Goal: Task Accomplishment & Management: Use online tool/utility

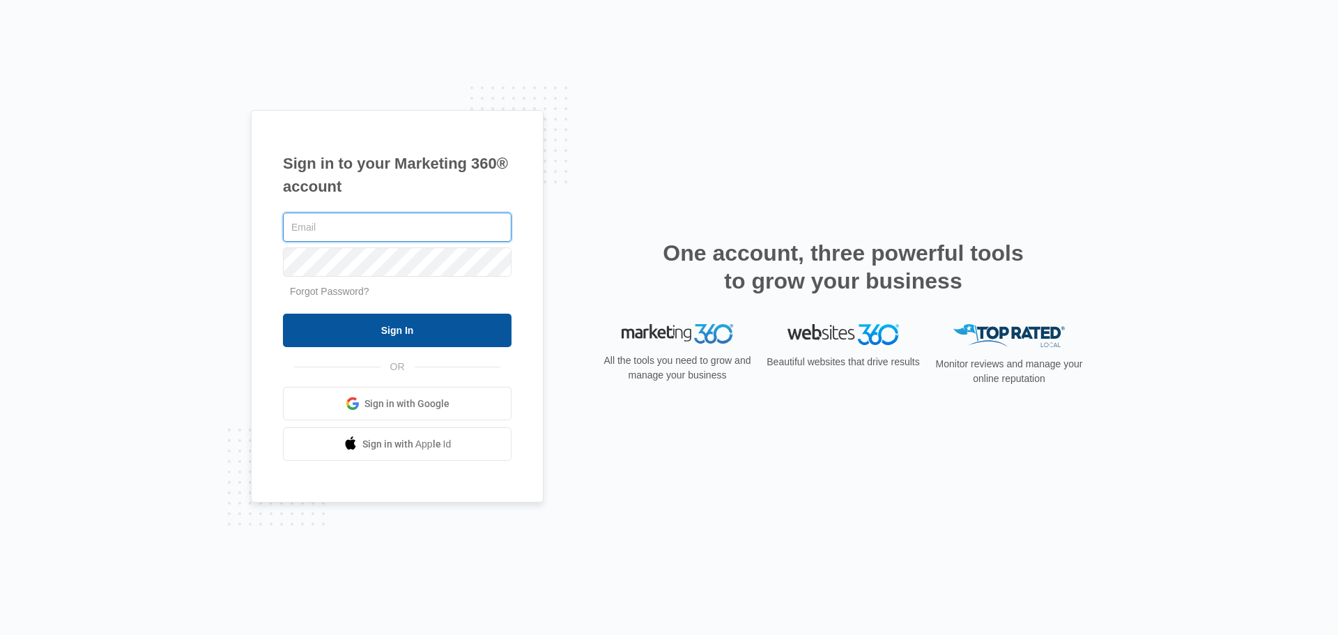
type input "[EMAIL_ADDRESS][DOMAIN_NAME]"
click at [375, 333] on input "Sign In" at bounding box center [397, 329] width 229 height 33
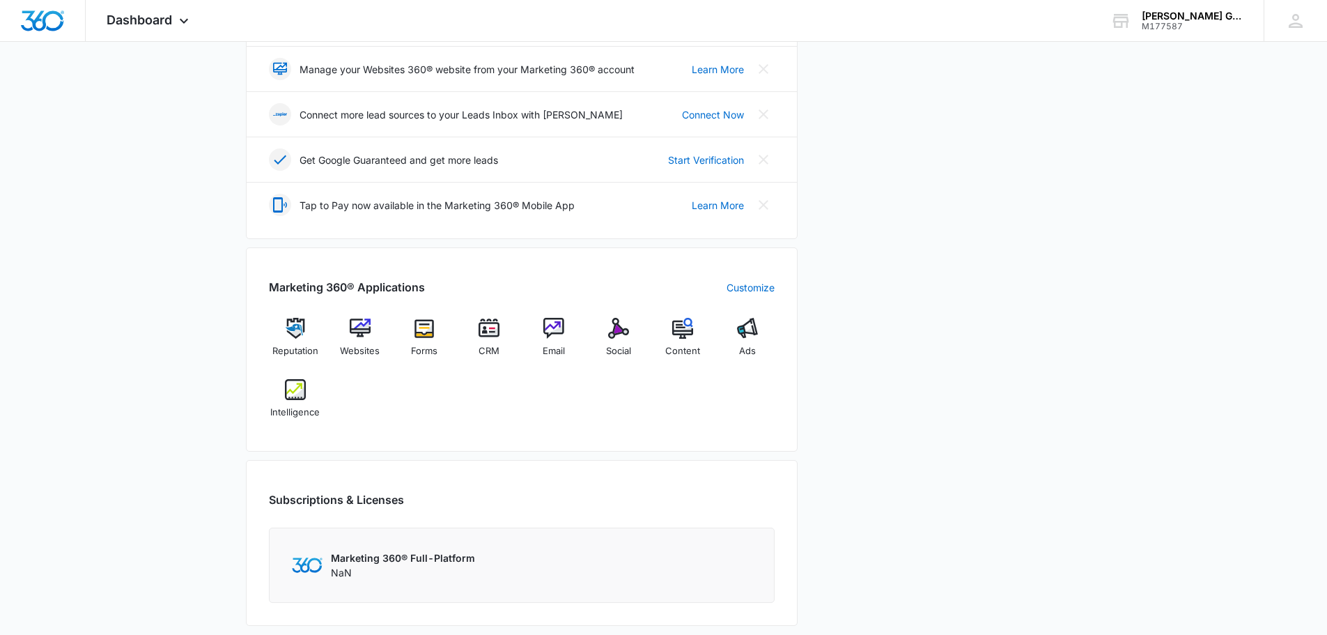
scroll to position [348, 0]
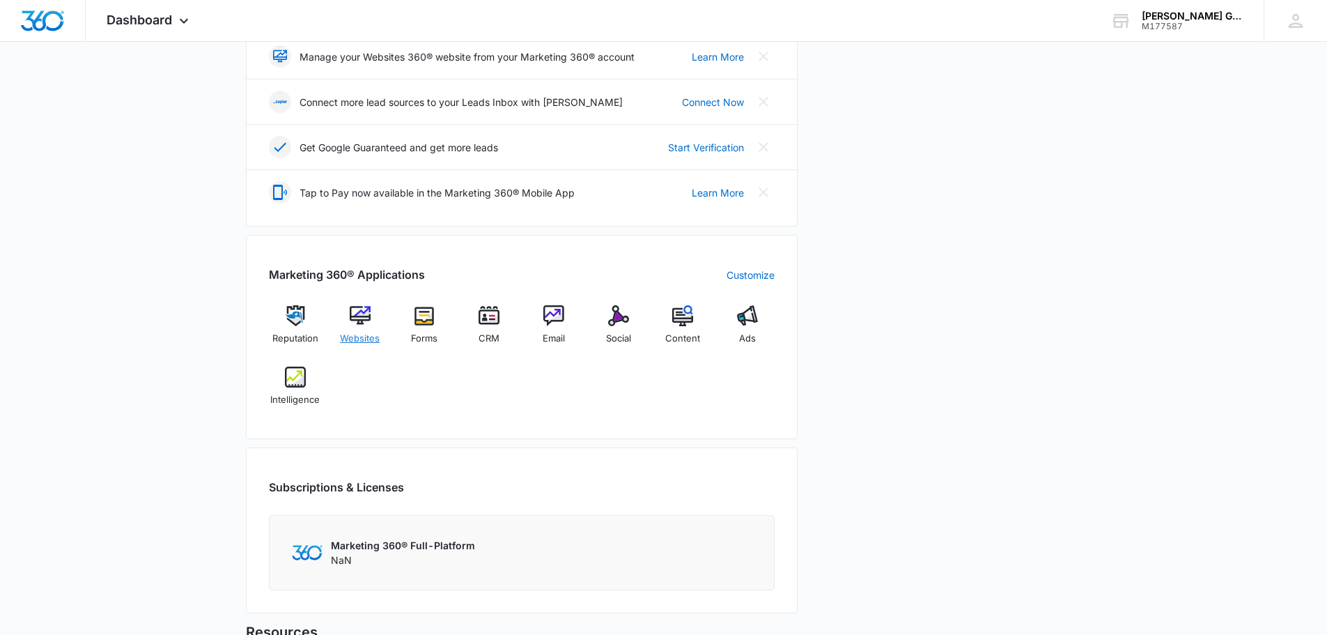
click at [354, 327] on div "Websites" at bounding box center [360, 330] width 54 height 50
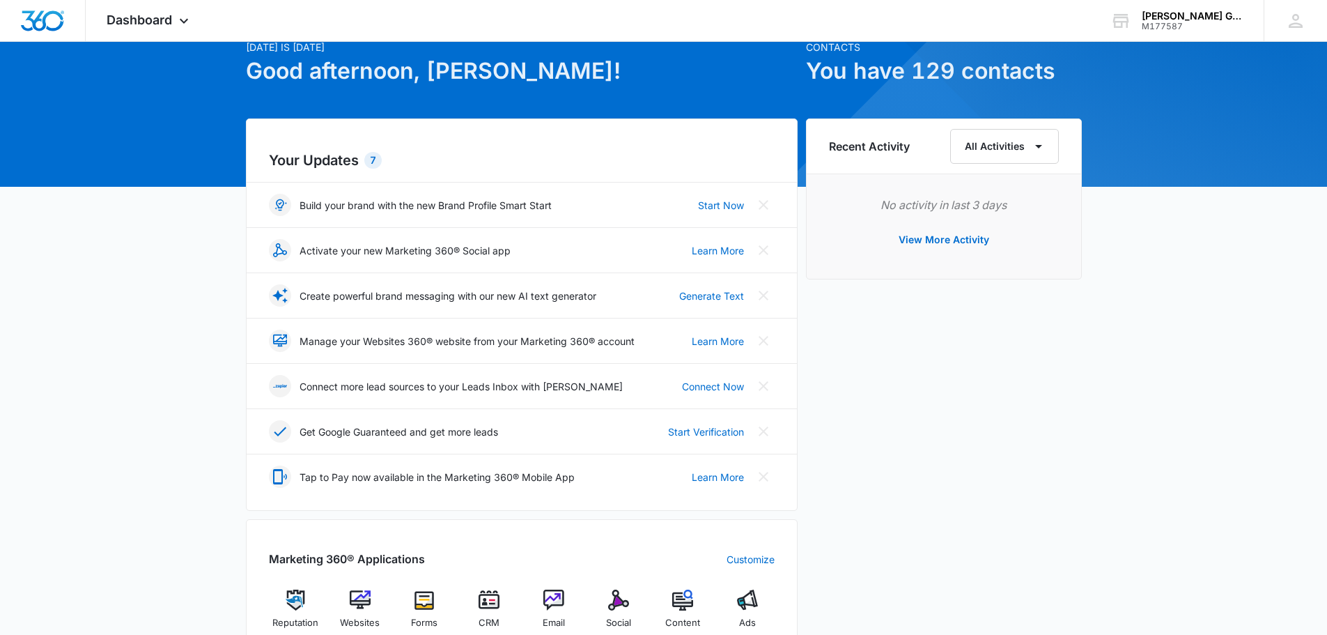
scroll to position [209, 0]
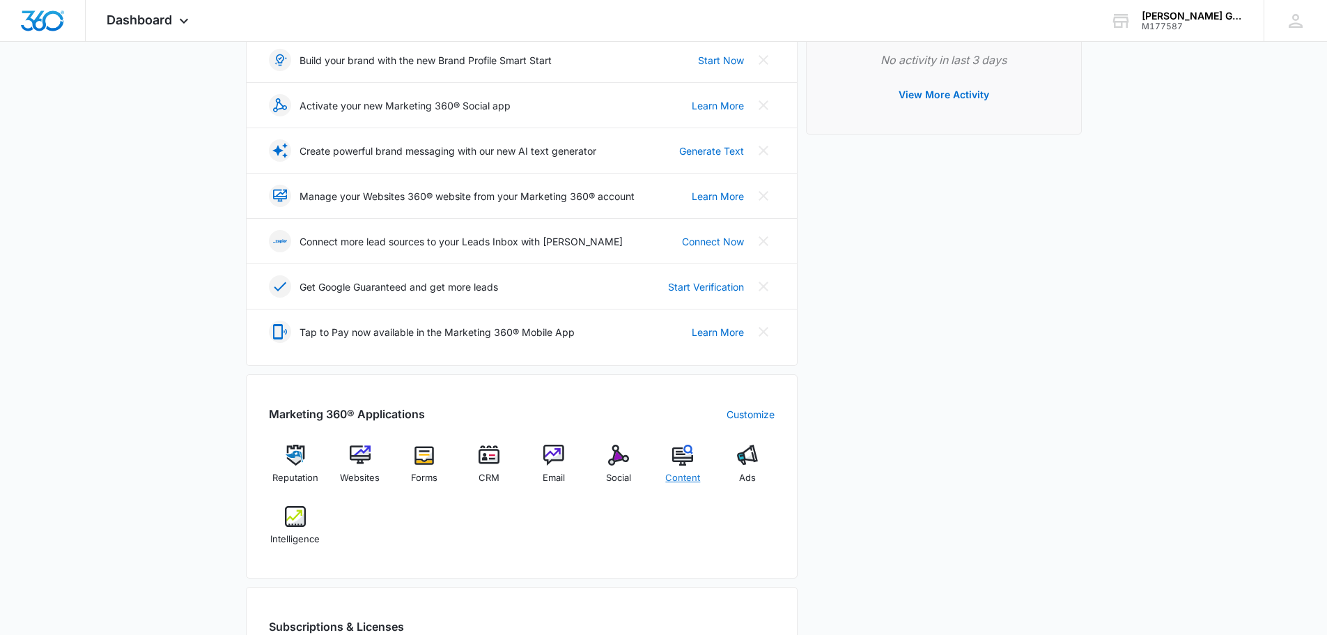
click at [697, 482] on span "Content" at bounding box center [682, 478] width 35 height 14
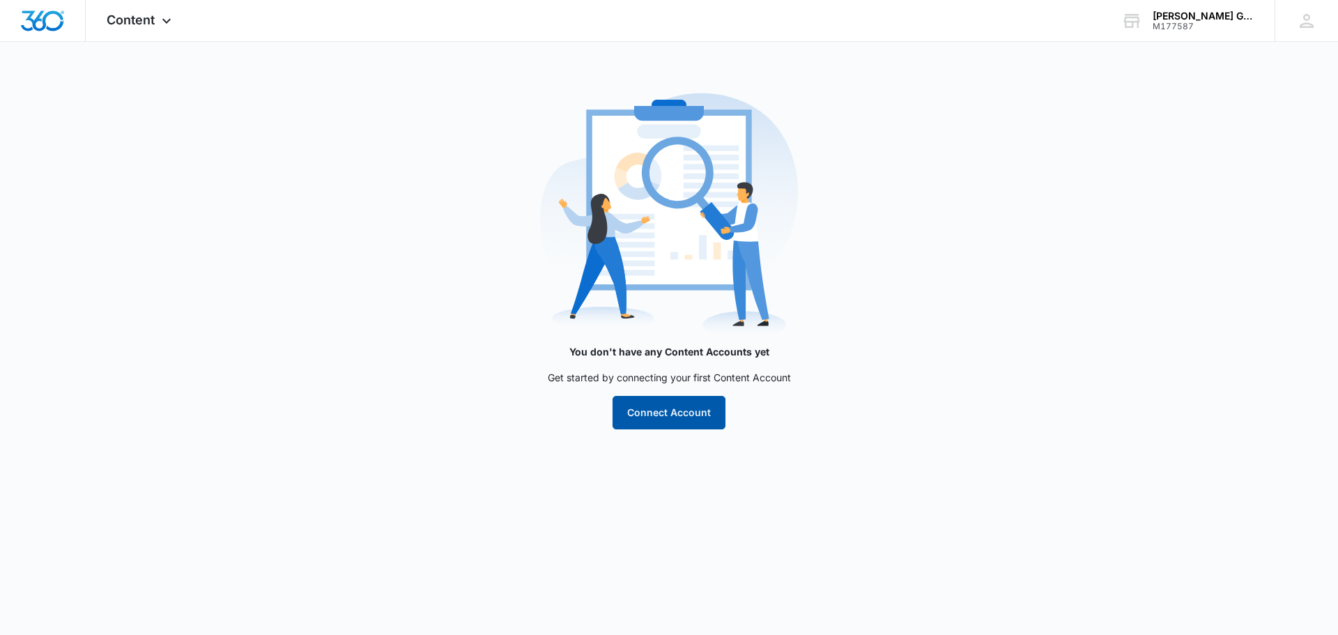
click at [704, 425] on button "Connect Account" at bounding box center [668, 412] width 113 height 33
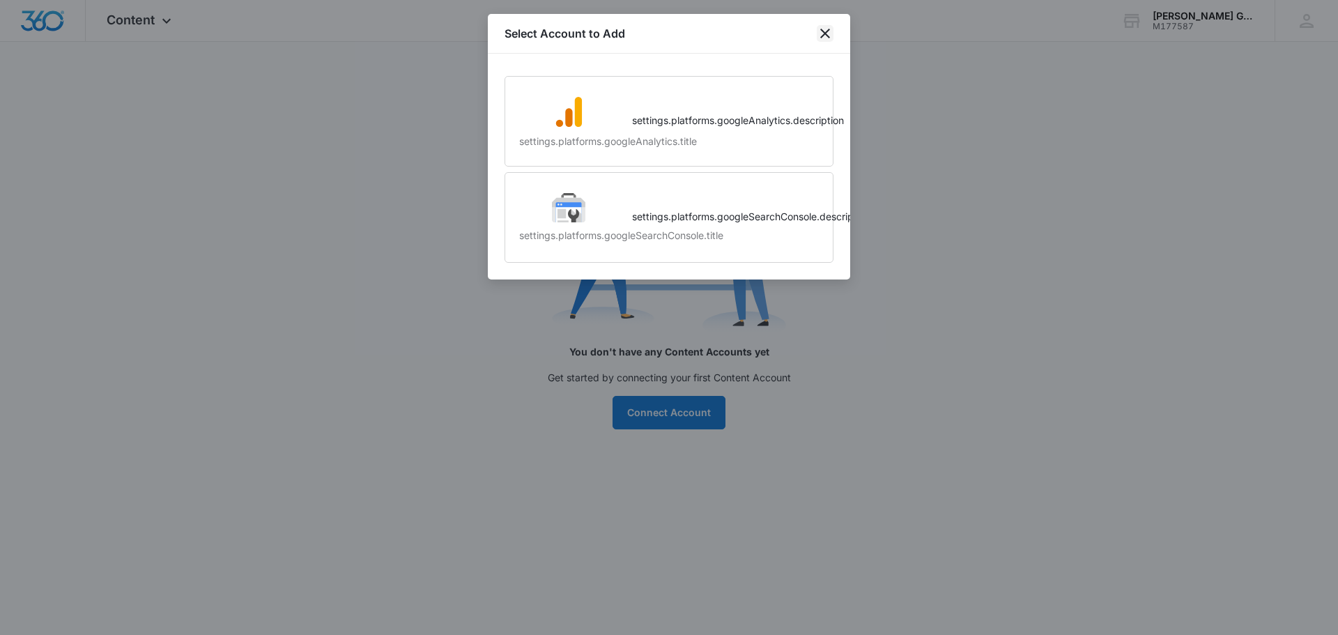
click at [823, 33] on icon "close" at bounding box center [824, 33] width 17 height 17
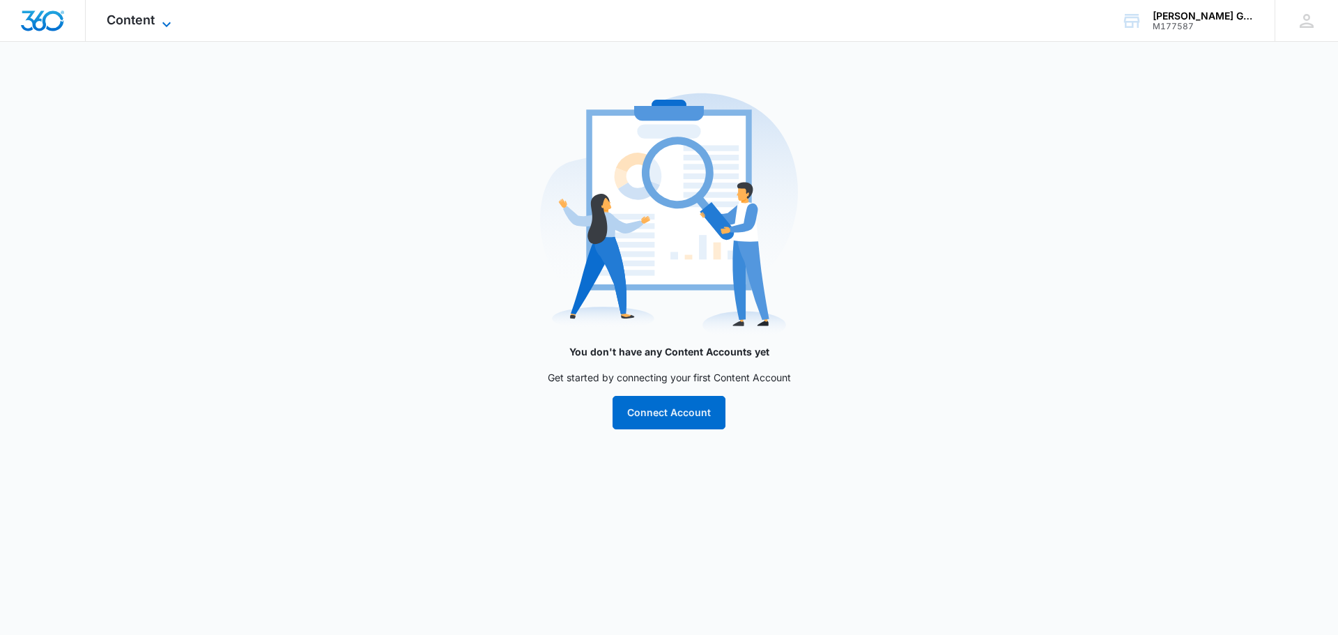
click at [172, 24] on icon at bounding box center [166, 24] width 17 height 17
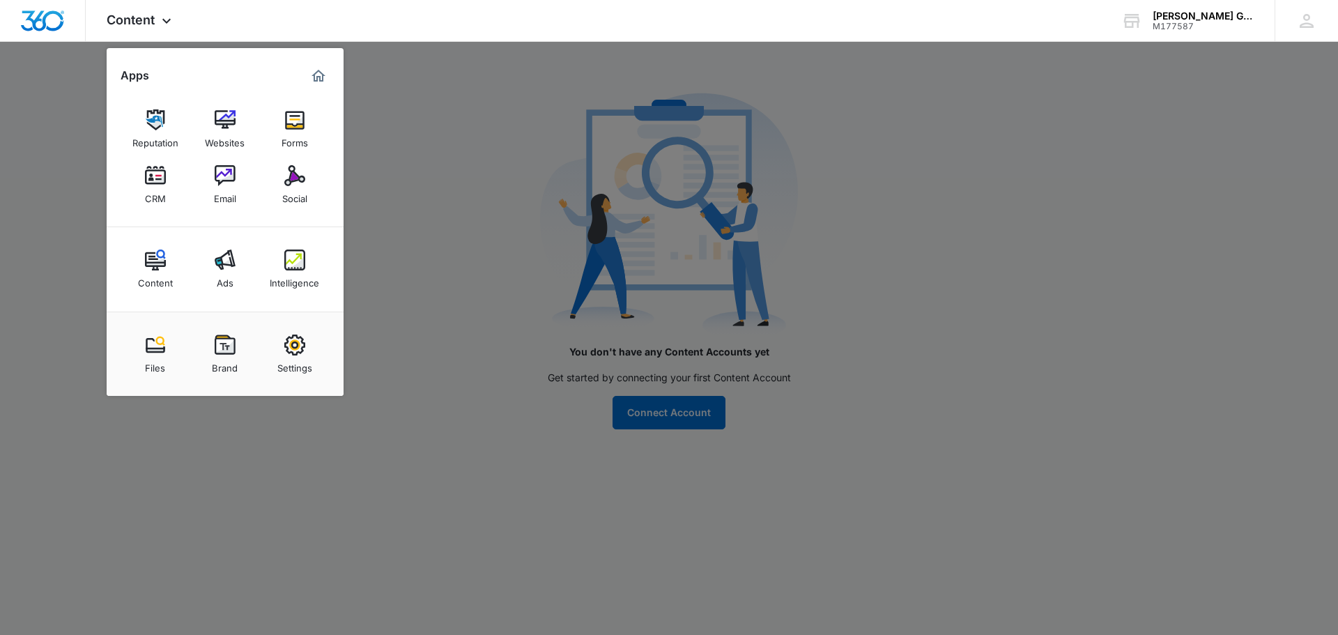
click at [476, 208] on div at bounding box center [669, 317] width 1338 height 635
